Goal: Transaction & Acquisition: Purchase product/service

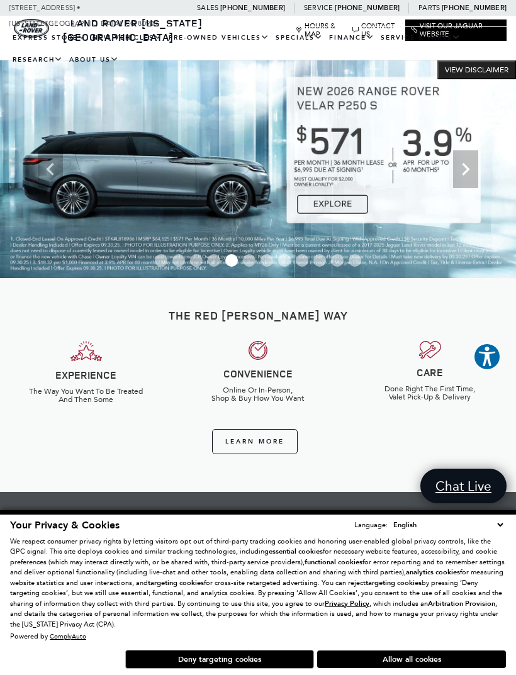
click at [0, 0] on link "Defender 90" at bounding box center [0, 0] width 0 height 0
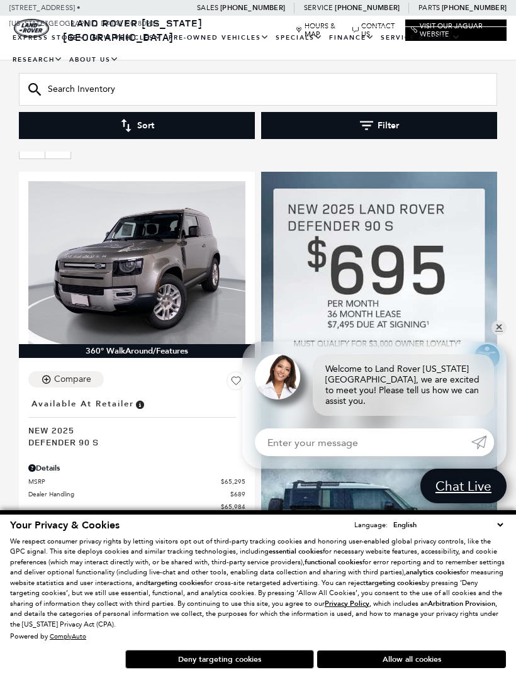
scroll to position [131, 0]
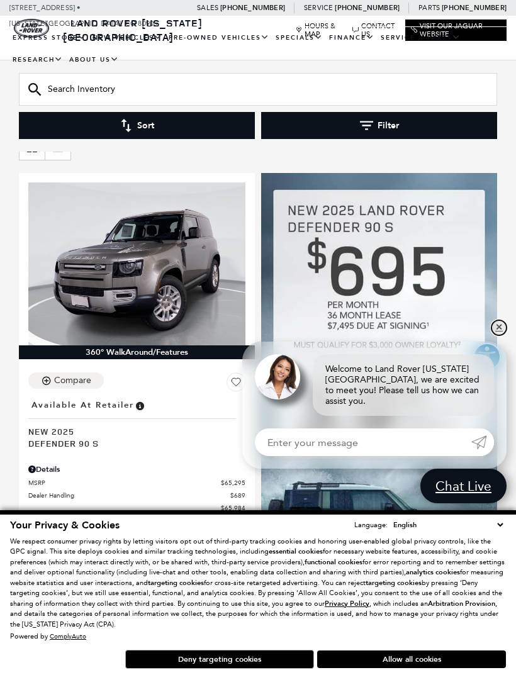
click at [500, 327] on link "✕" at bounding box center [499, 327] width 15 height 15
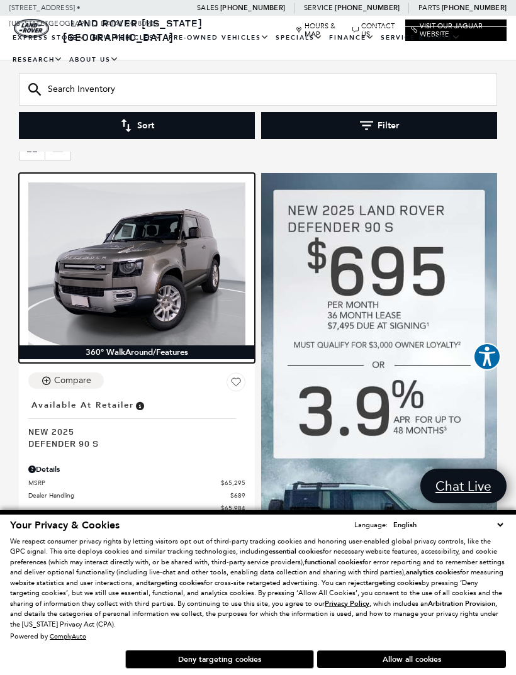
click at [178, 252] on img at bounding box center [136, 264] width 217 height 163
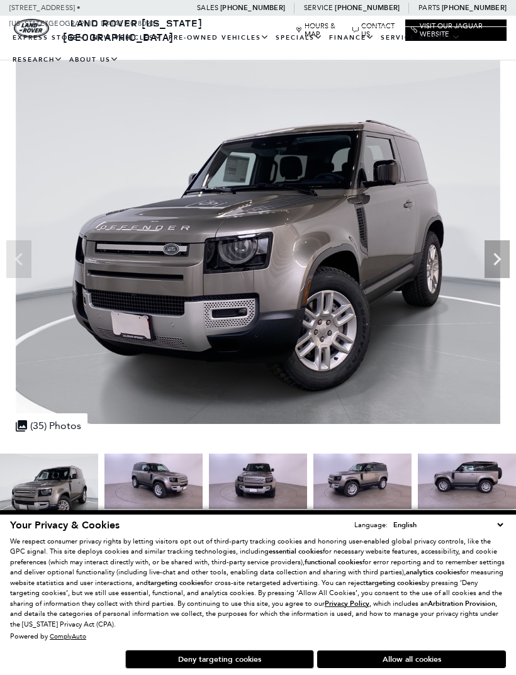
click at [499, 256] on icon "Next" at bounding box center [497, 259] width 25 height 25
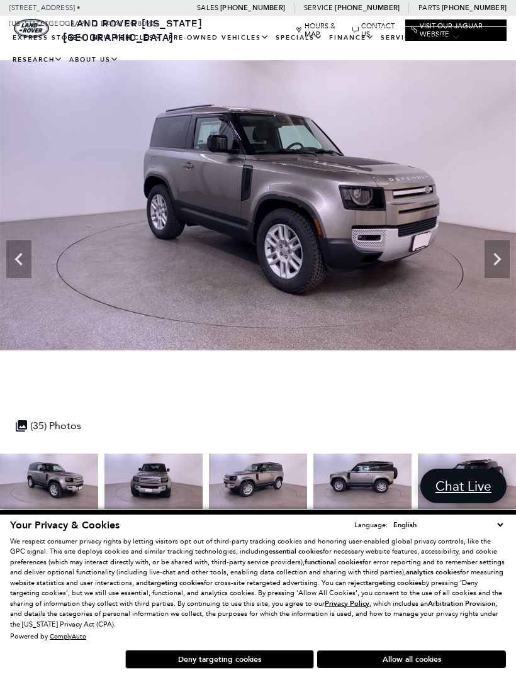
click at [494, 259] on icon "Next" at bounding box center [497, 259] width 25 height 25
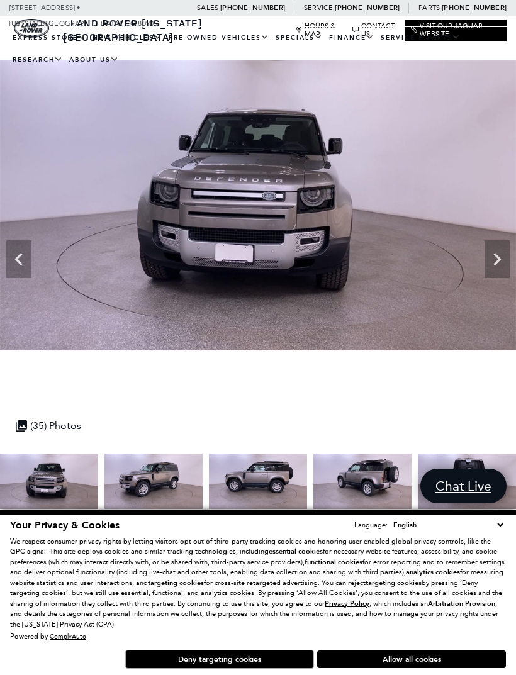
click at [497, 258] on icon "Next" at bounding box center [497, 259] width 25 height 25
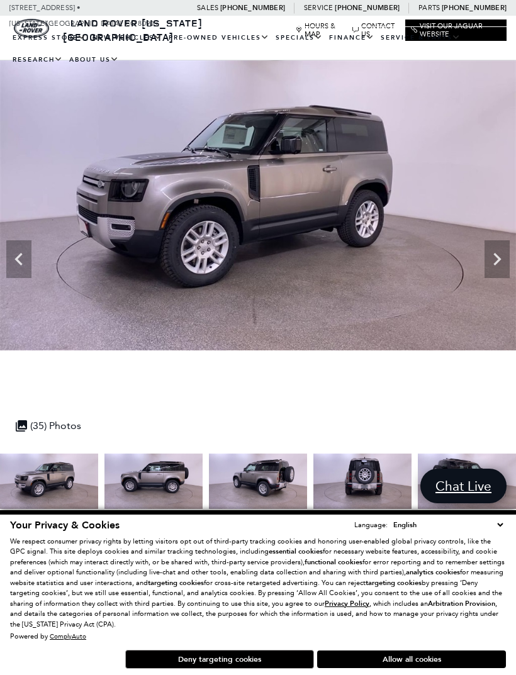
click at [496, 256] on icon "Next" at bounding box center [497, 259] width 8 height 13
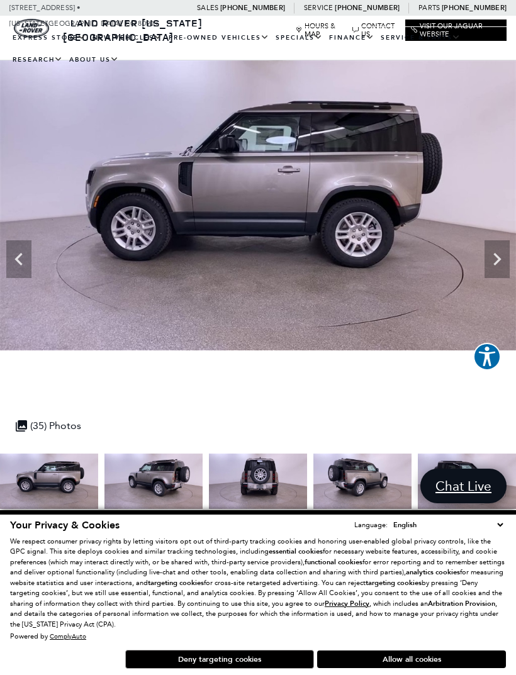
click at [493, 257] on icon "Next" at bounding box center [497, 259] width 25 height 25
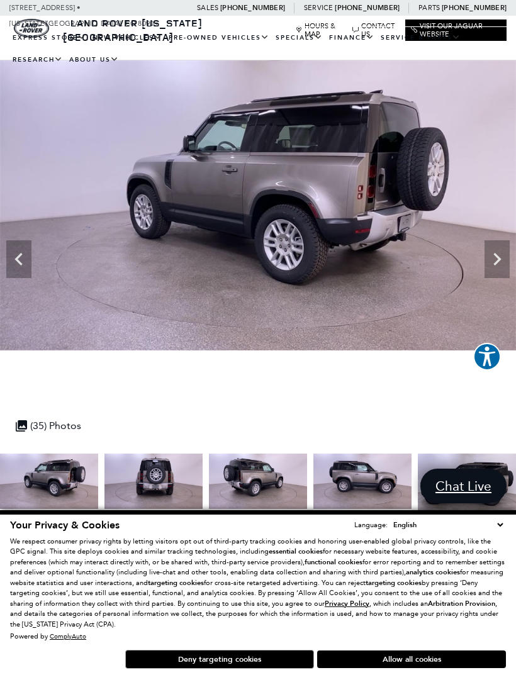
click at [493, 257] on icon "Next" at bounding box center [497, 259] width 25 height 25
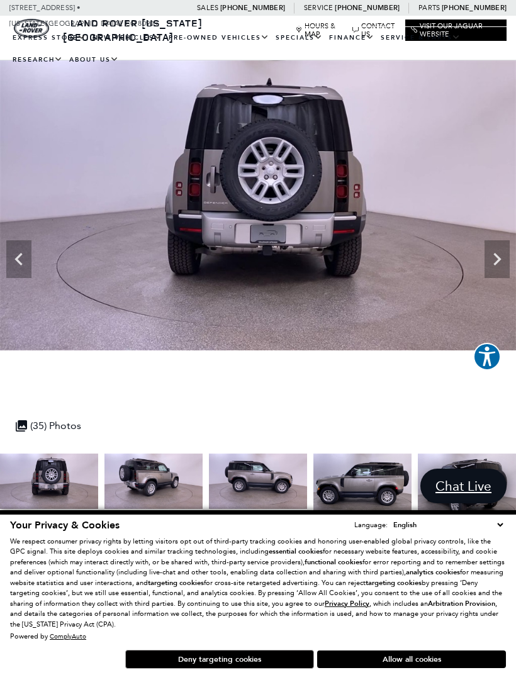
click at [497, 257] on icon "Next" at bounding box center [497, 259] width 8 height 13
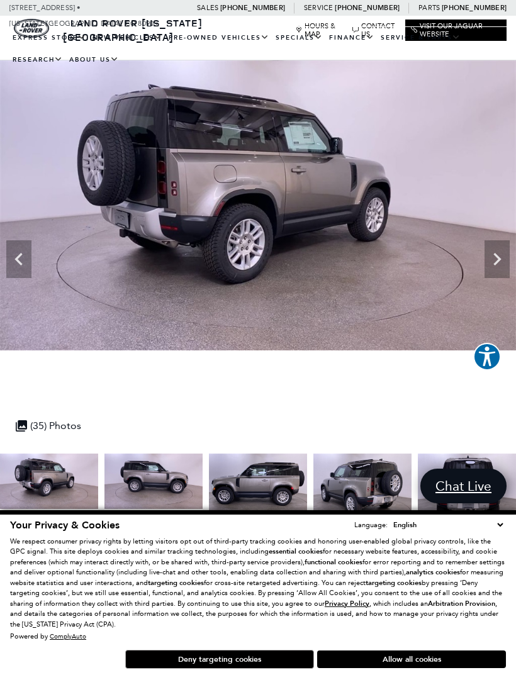
click at [492, 255] on icon "Next" at bounding box center [497, 259] width 25 height 25
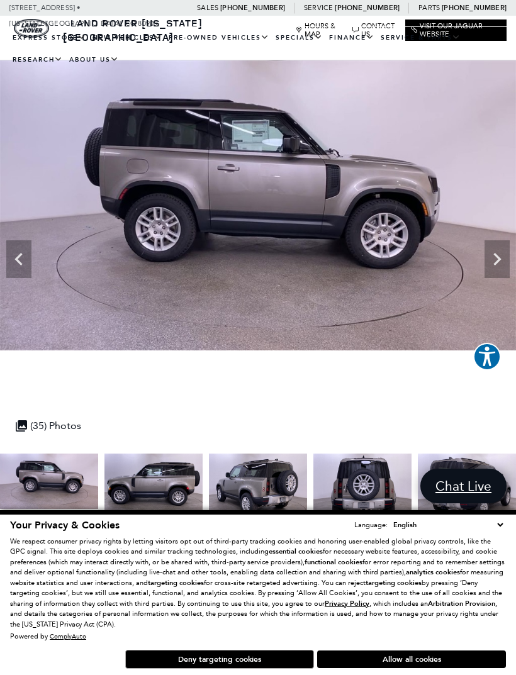
click at [495, 257] on icon "Next" at bounding box center [497, 259] width 25 height 25
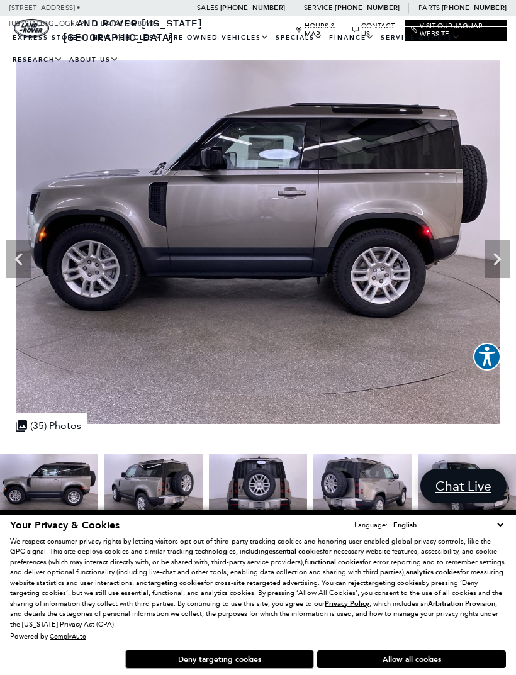
click at [497, 259] on icon "Next" at bounding box center [497, 259] width 25 height 25
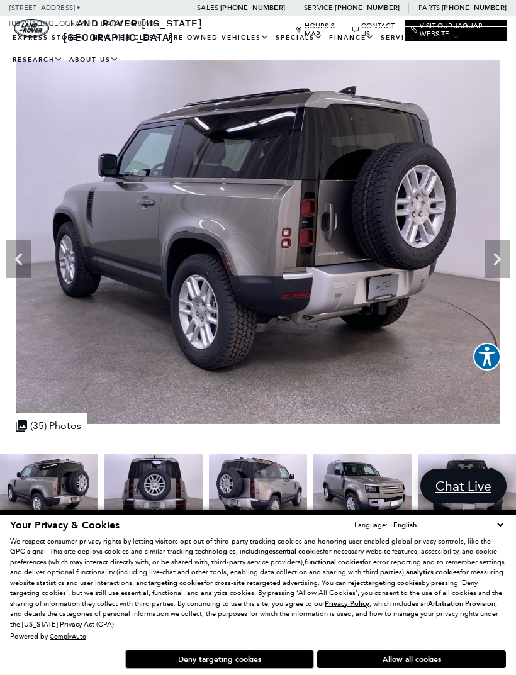
click at [495, 262] on icon "Next" at bounding box center [497, 259] width 25 height 25
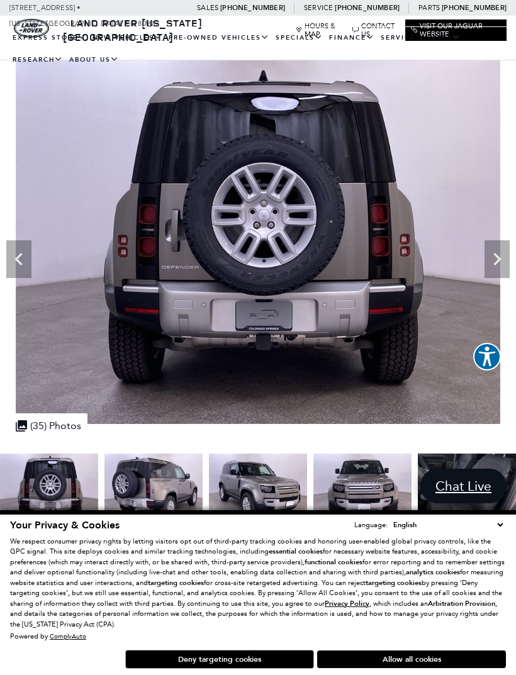
click at [506, 257] on icon "Next" at bounding box center [497, 259] width 25 height 25
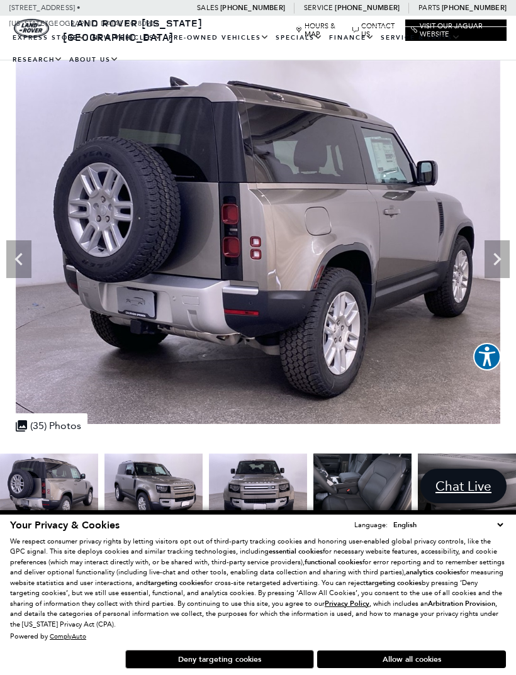
click at [500, 261] on icon "Next" at bounding box center [497, 259] width 25 height 25
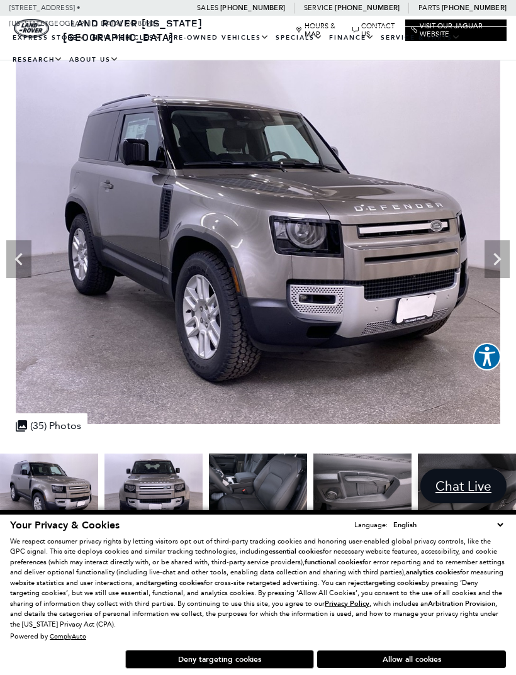
click at [496, 254] on icon "Next" at bounding box center [497, 259] width 8 height 13
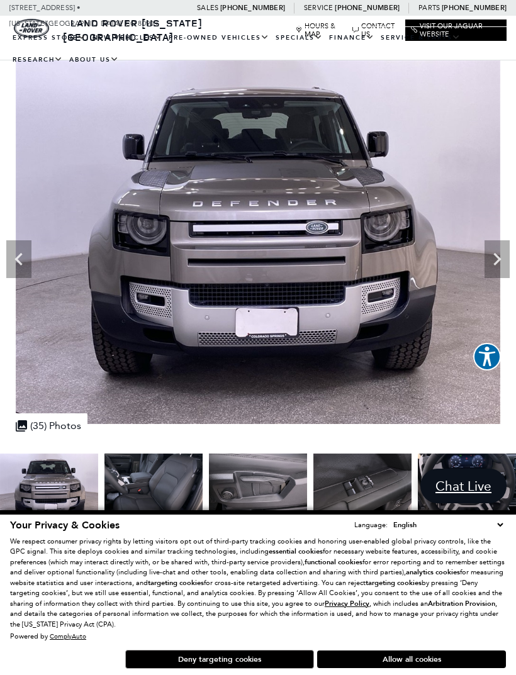
click at [496, 259] on icon "Next" at bounding box center [497, 259] width 25 height 25
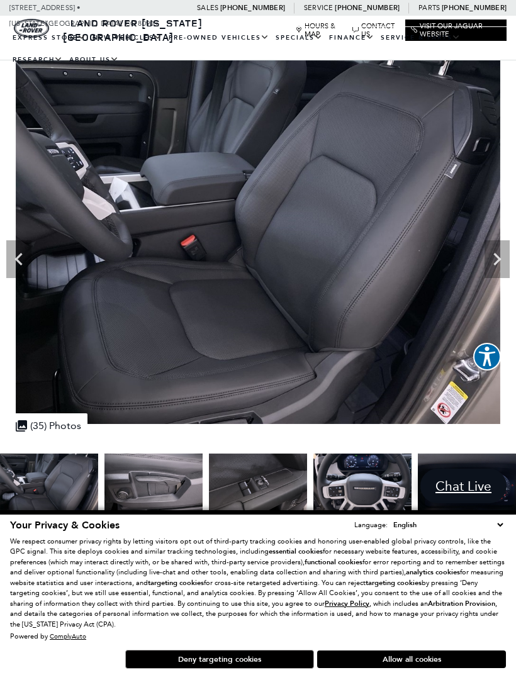
click at [494, 257] on icon "Next" at bounding box center [497, 259] width 25 height 25
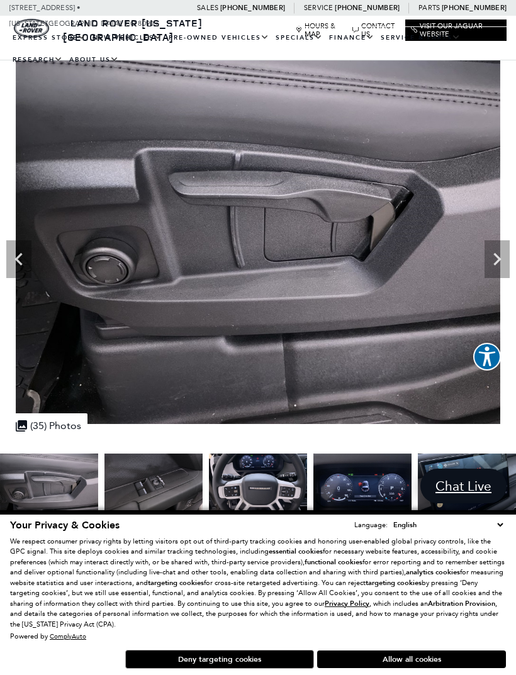
click at [492, 262] on icon "Next" at bounding box center [497, 259] width 25 height 25
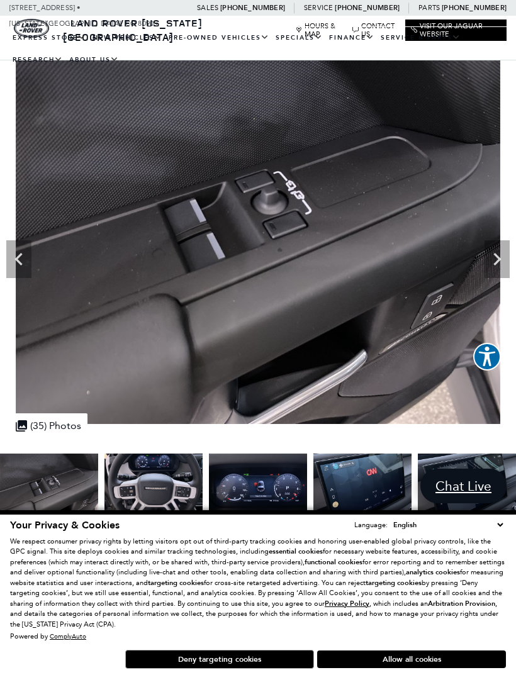
click at [494, 261] on icon "Next" at bounding box center [497, 259] width 25 height 25
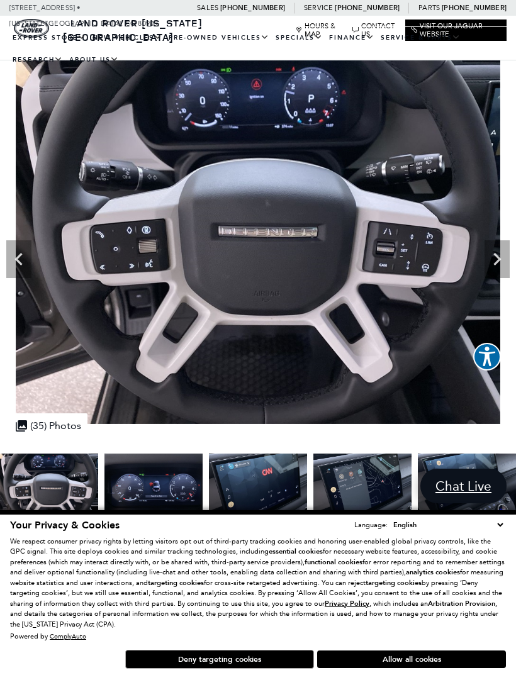
click at [505, 255] on icon "Next" at bounding box center [497, 259] width 25 height 25
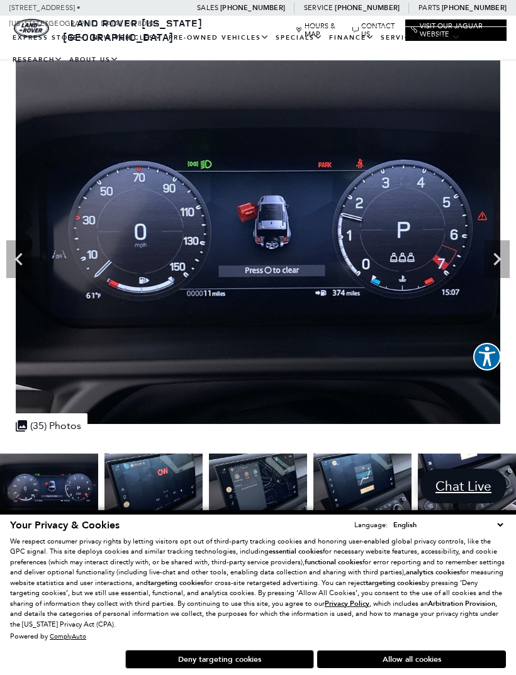
click at [497, 257] on icon "Next" at bounding box center [497, 259] width 8 height 13
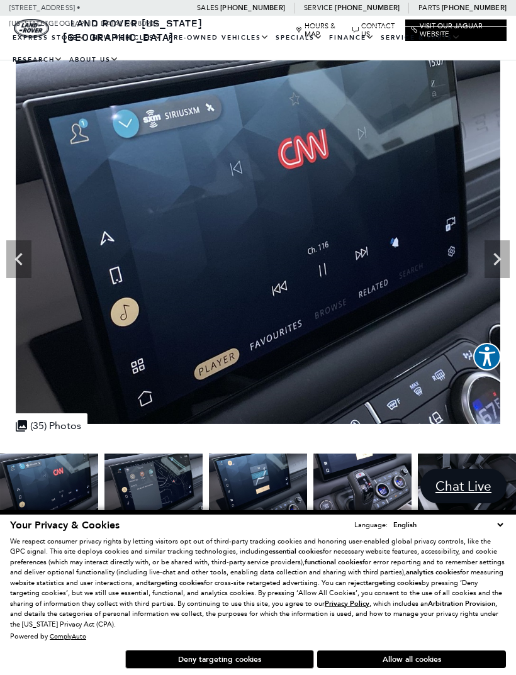
click at [497, 255] on icon "Next" at bounding box center [497, 259] width 8 height 13
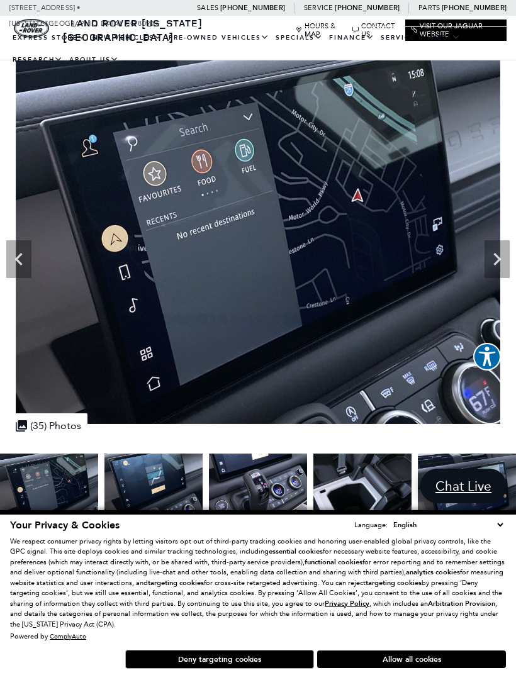
click at [498, 258] on icon "Next" at bounding box center [497, 259] width 8 height 13
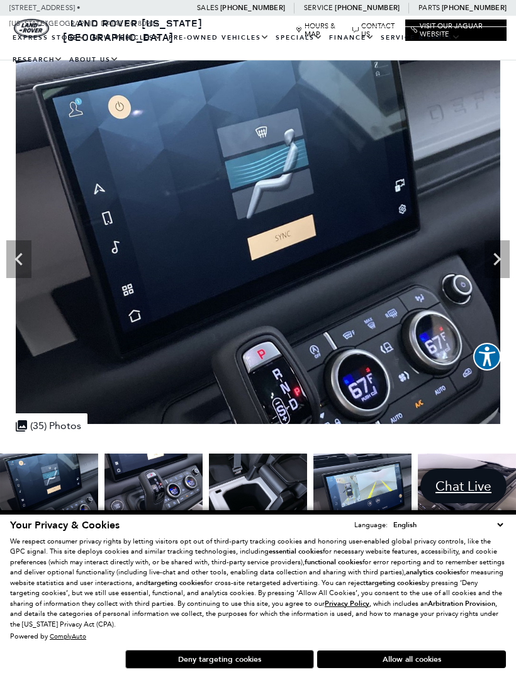
click at [500, 259] on icon "Next" at bounding box center [497, 259] width 8 height 13
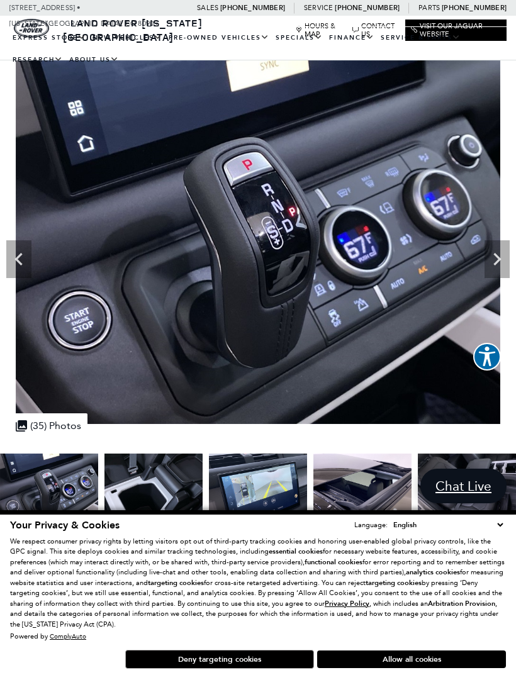
click at [502, 259] on icon "Next" at bounding box center [497, 259] width 25 height 25
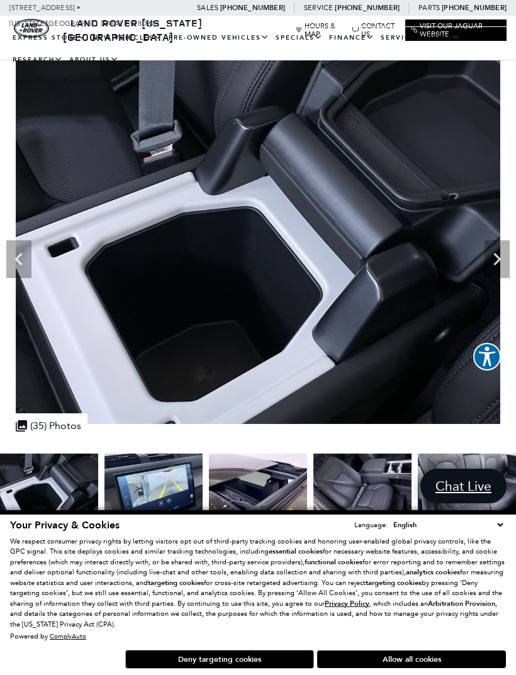
click at [500, 256] on icon "Next" at bounding box center [497, 259] width 25 height 25
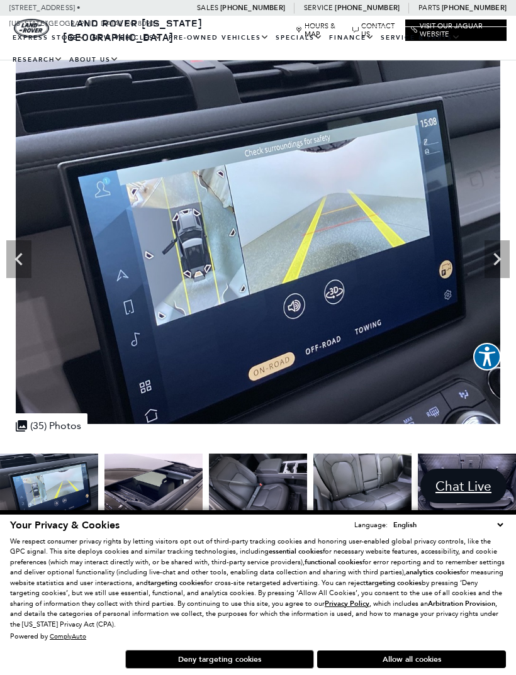
click at [497, 260] on icon "Next" at bounding box center [497, 259] width 25 height 25
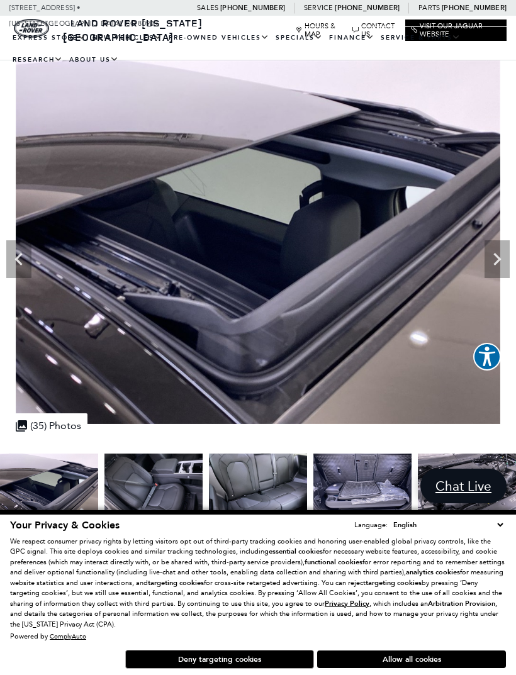
click at [502, 255] on icon "Next" at bounding box center [497, 259] width 25 height 25
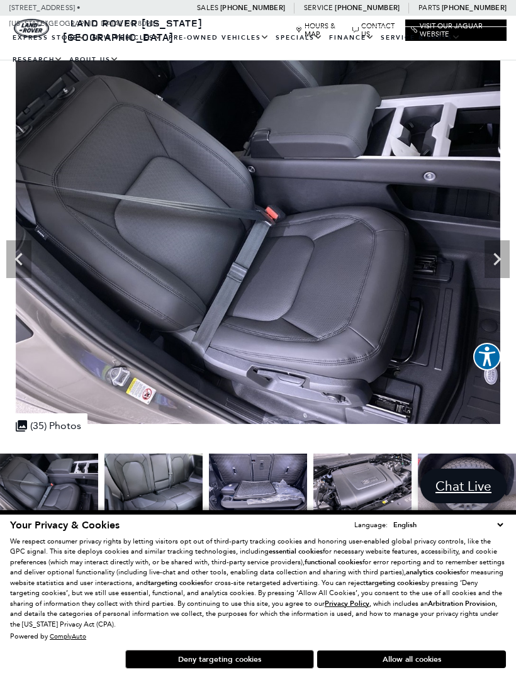
click at [500, 252] on icon "Next" at bounding box center [497, 259] width 25 height 25
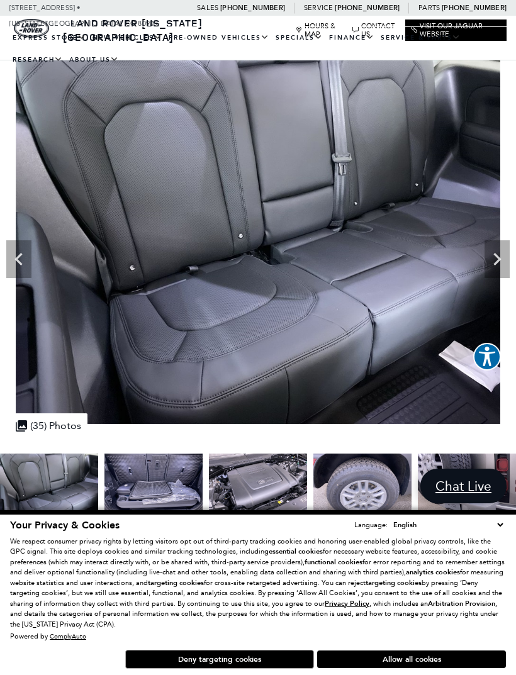
click at [495, 251] on icon "Next" at bounding box center [497, 259] width 25 height 25
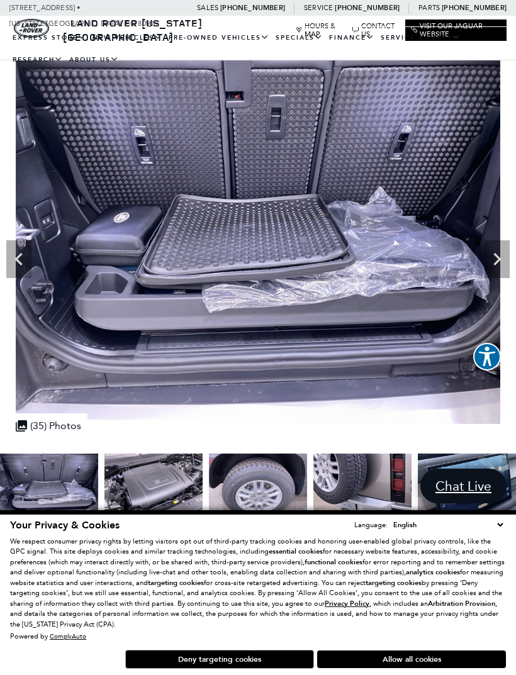
click at [498, 258] on icon "Next" at bounding box center [497, 259] width 8 height 13
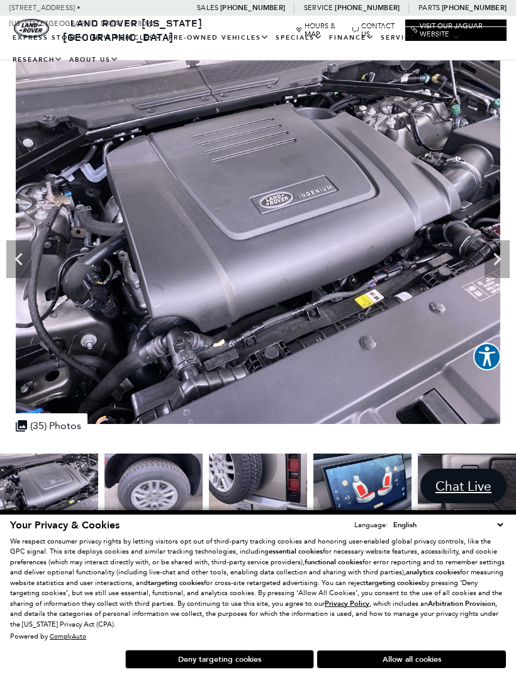
click at [495, 260] on icon "Next" at bounding box center [497, 259] width 25 height 25
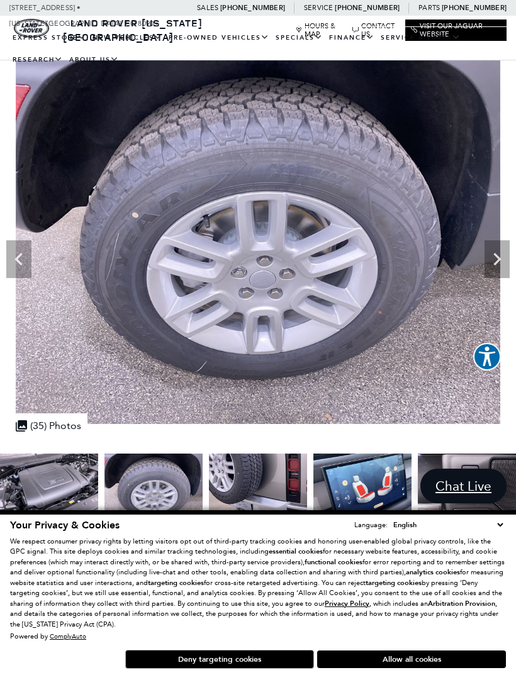
click at [497, 255] on icon "Next" at bounding box center [497, 259] width 8 height 13
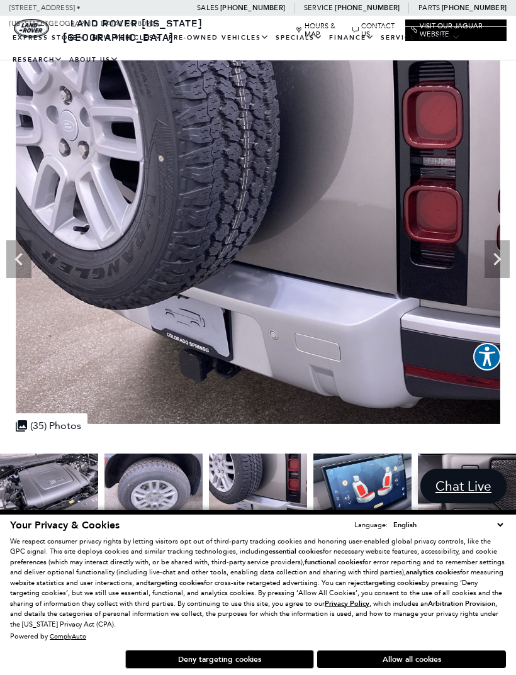
click at [492, 252] on icon "Next" at bounding box center [497, 259] width 25 height 25
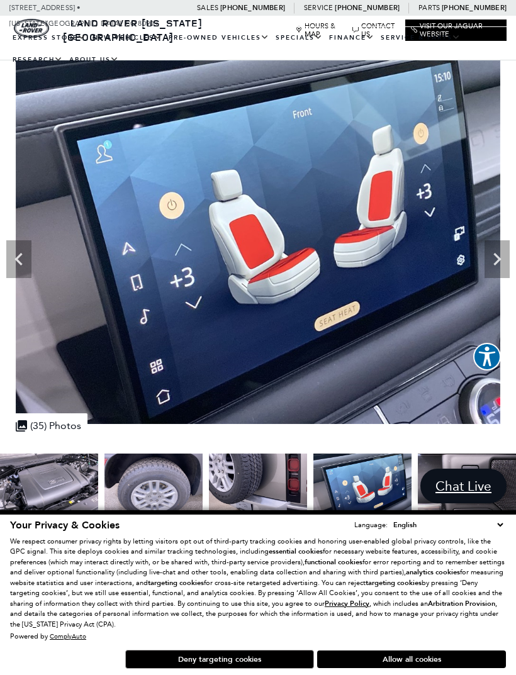
click at [494, 257] on icon "Next" at bounding box center [497, 259] width 25 height 25
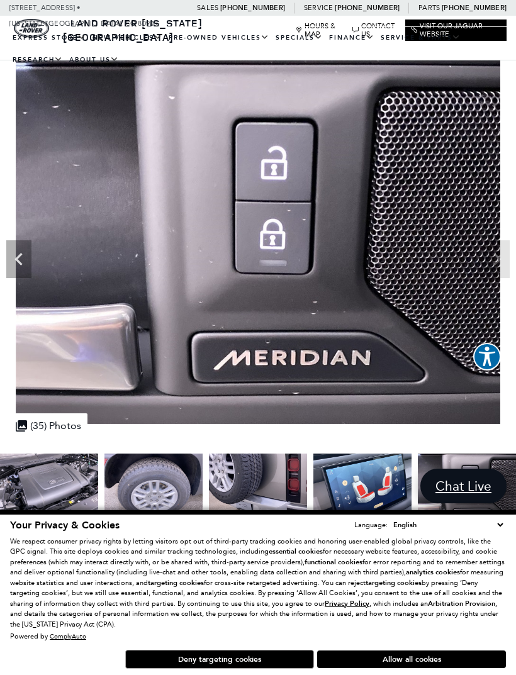
click at [498, 254] on img at bounding box center [258, 242] width 516 height 364
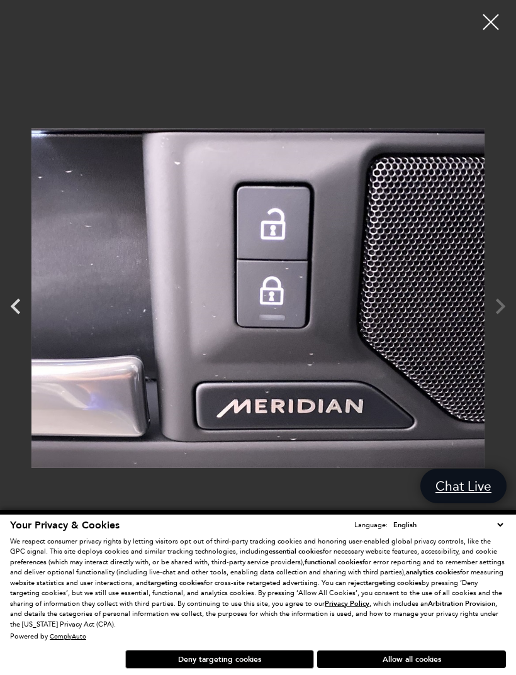
click at [490, 23] on div at bounding box center [490, 21] width 31 height 31
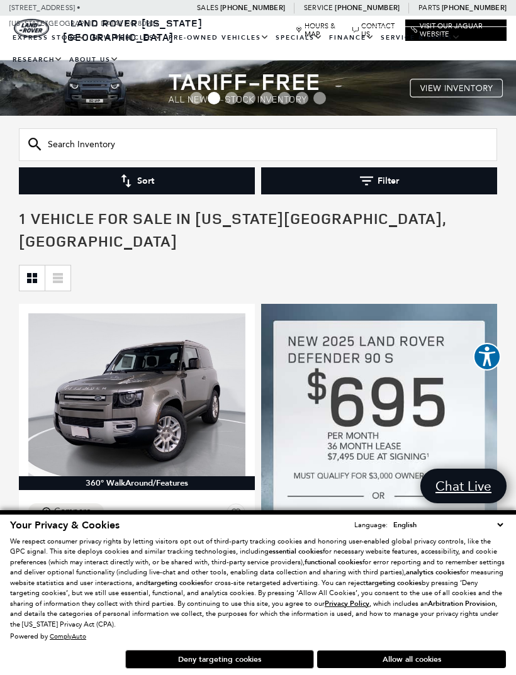
click at [367, 182] on icon "button" at bounding box center [366, 180] width 13 height 13
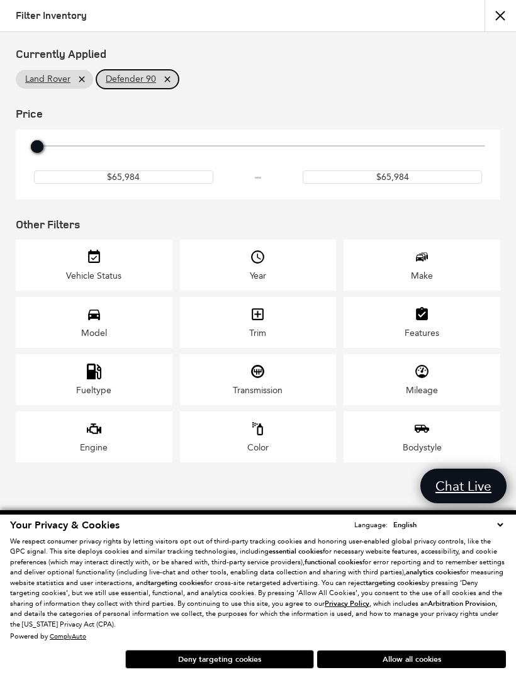
click at [157, 79] on link "Defender 90" at bounding box center [137, 79] width 82 height 19
type input "$54,900"
type input "$161,034"
